Goal: Transaction & Acquisition: Purchase product/service

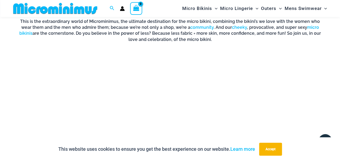
scroll to position [372, 0]
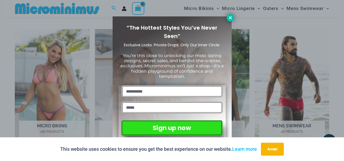
click at [232, 19] on icon at bounding box center [230, 17] width 5 height 5
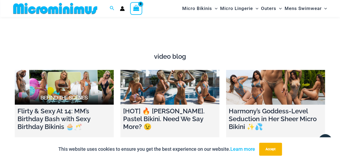
scroll to position [1825, 0]
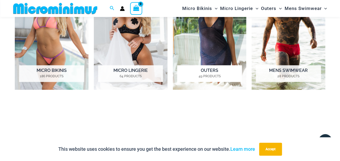
scroll to position [399, 0]
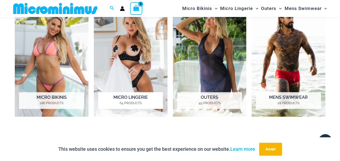
click at [147, 61] on img "Visit product category Micro Lingerie" at bounding box center [131, 59] width 74 height 114
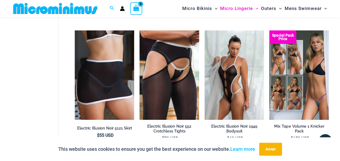
scroll to position [966, 0]
